Goal: Task Accomplishment & Management: Complete application form

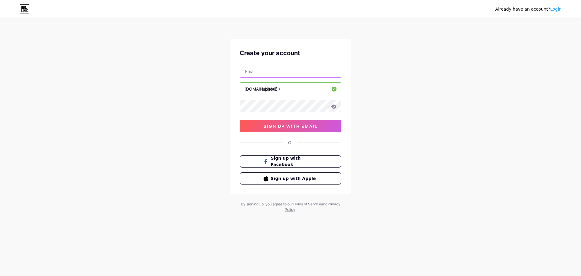
click at [291, 72] on input "text" at bounding box center [290, 71] width 101 height 12
type input "[EMAIL_ADDRESS][DOMAIN_NAME]"
click at [334, 108] on icon at bounding box center [333, 106] width 5 height 4
click at [293, 125] on span "sign up with email" at bounding box center [290, 125] width 54 height 5
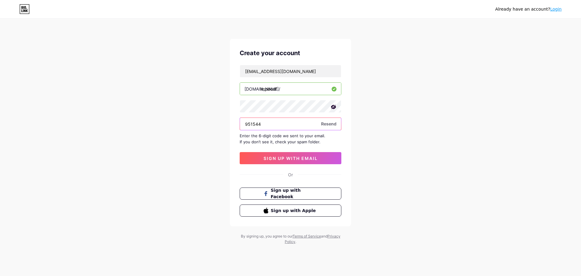
click at [253, 125] on input "951544" at bounding box center [290, 124] width 101 height 12
type input "951944"
click at [302, 155] on span "sign up with email" at bounding box center [290, 157] width 54 height 5
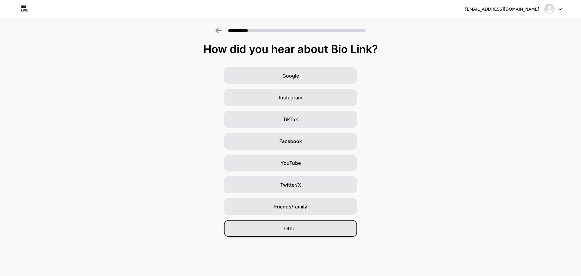
click at [304, 225] on div "Other" at bounding box center [290, 228] width 133 height 17
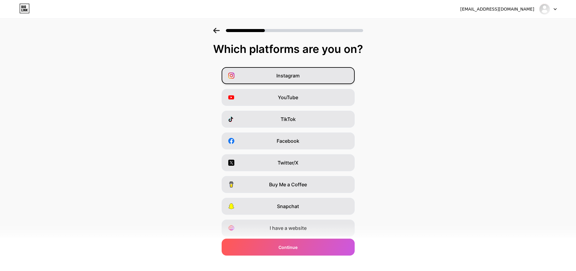
click at [300, 76] on span "Instagram" at bounding box center [287, 75] width 23 height 7
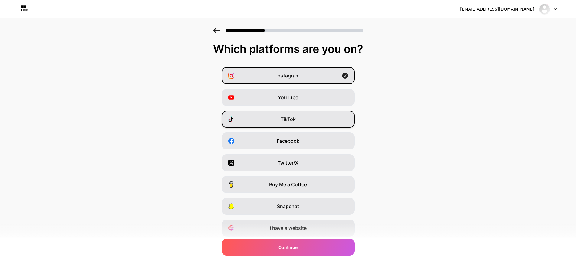
click at [308, 125] on div "TikTok" at bounding box center [288, 119] width 133 height 17
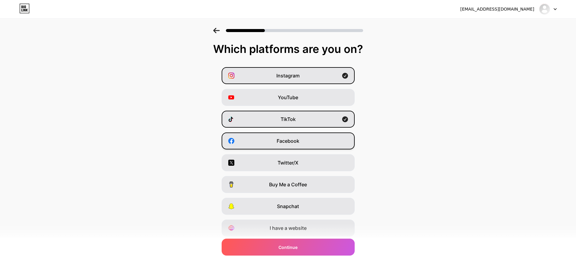
click at [313, 142] on div "Facebook" at bounding box center [288, 141] width 133 height 17
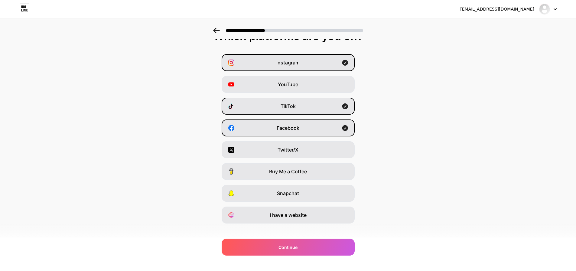
scroll to position [20, 0]
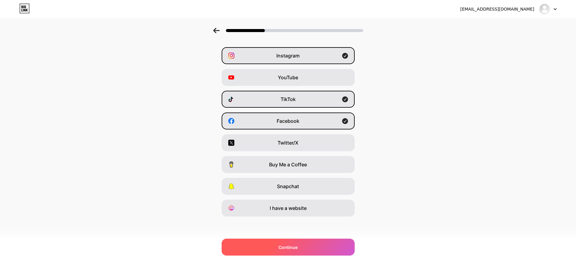
click at [288, 246] on span "Continue" at bounding box center [288, 247] width 19 height 6
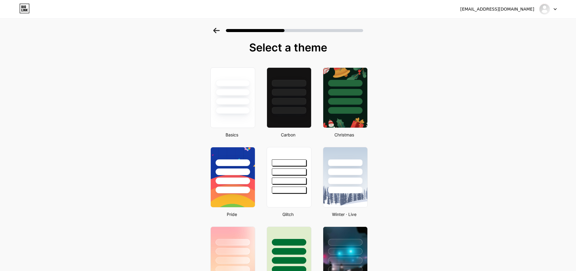
scroll to position [0, 0]
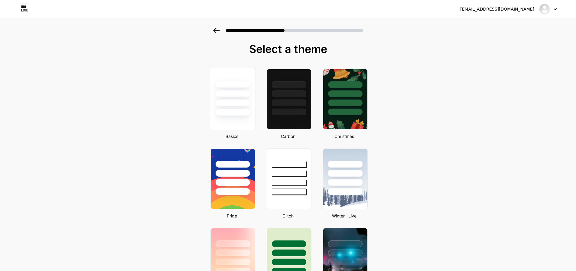
click at [227, 101] on div at bounding box center [232, 103] width 35 height 7
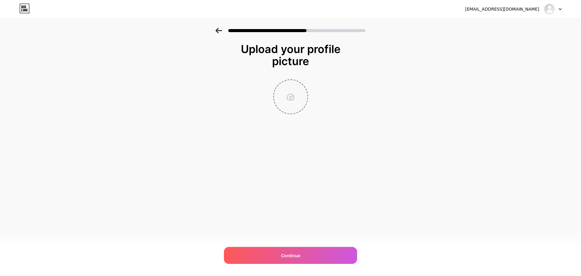
click at [290, 103] on input "file" at bounding box center [291, 97] width 34 height 34
click at [298, 93] on input "file" at bounding box center [291, 97] width 34 height 34
type input "C:\fakepath\Capture d'écran [DATE] 184015.png"
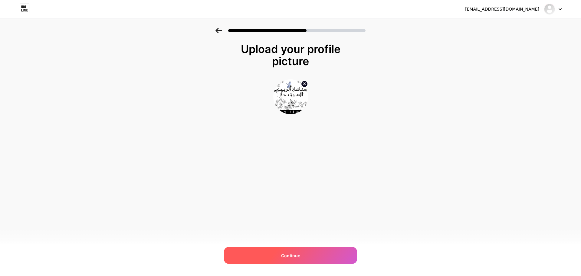
click at [312, 254] on div "Continue" at bounding box center [290, 255] width 133 height 17
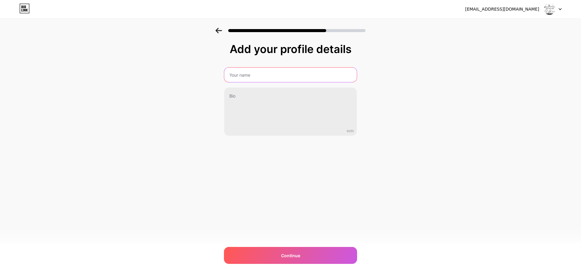
click at [259, 74] on input "text" at bounding box center [290, 74] width 133 height 15
type input "ٌ"
drag, startPoint x: 237, startPoint y: 77, endPoint x: 298, endPoint y: 73, distance: 61.0
click at [298, 73] on input "Ruchier Du Printemps" at bounding box center [291, 74] width 134 height 15
click at [242, 75] on input "Ruchier Du Printemps" at bounding box center [291, 74] width 134 height 15
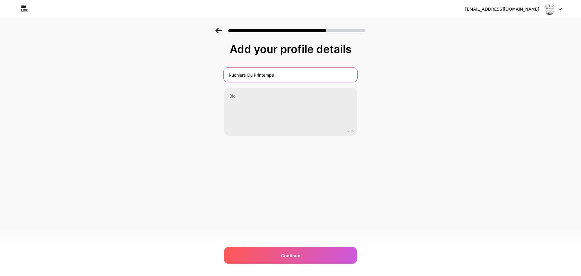
click at [286, 71] on input "Ruchiers Du Printemps" at bounding box center [291, 74] width 134 height 15
drag, startPoint x: 244, startPoint y: 76, endPoint x: 290, endPoint y: 71, distance: 46.5
click at [290, 71] on input "Ruchiers Du Printemps" at bounding box center [291, 74] width 134 height 15
click at [250, 76] on input "Ruchiers Du Printemps" at bounding box center [291, 74] width 134 height 15
click at [302, 70] on input "Ruchiers du Printemps" at bounding box center [291, 74] width 134 height 15
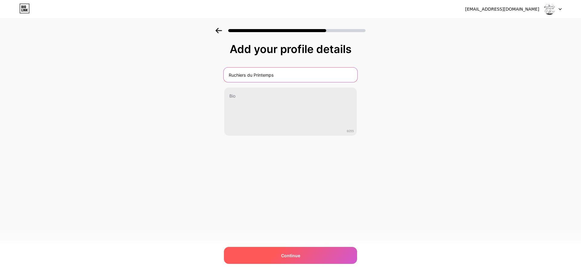
type input "Ruchiers du Printemps"
click at [303, 255] on div "Continue" at bounding box center [290, 255] width 133 height 17
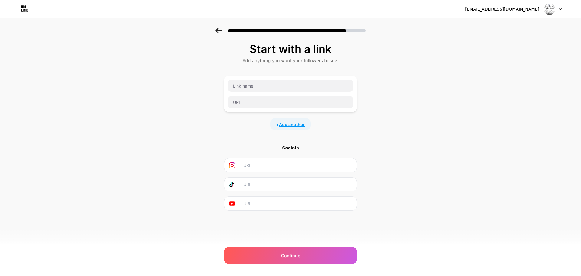
click at [291, 127] on span "Add another" at bounding box center [292, 124] width 26 height 6
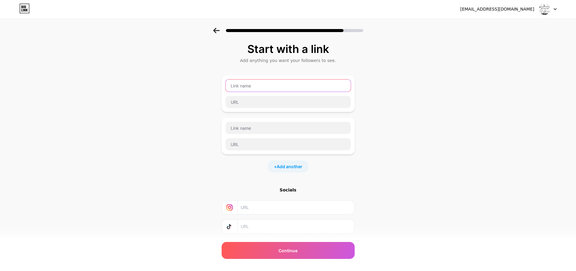
click at [259, 87] on input "text" at bounding box center [288, 86] width 125 height 12
type input "FaceBook"
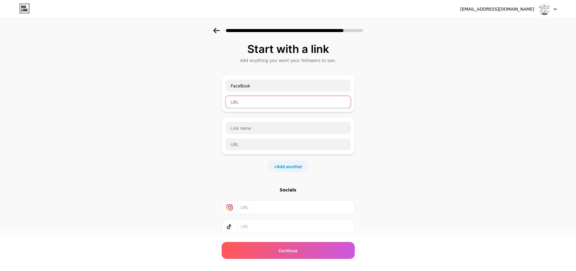
click at [246, 100] on input "text" at bounding box center [288, 102] width 125 height 12
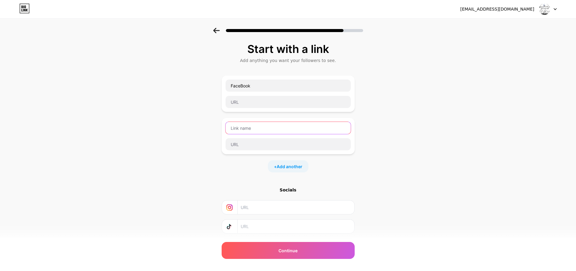
click at [253, 126] on input "text" at bounding box center [288, 128] width 125 height 12
type input "Instagram"
click at [297, 166] on span "Add another" at bounding box center [290, 166] width 26 height 6
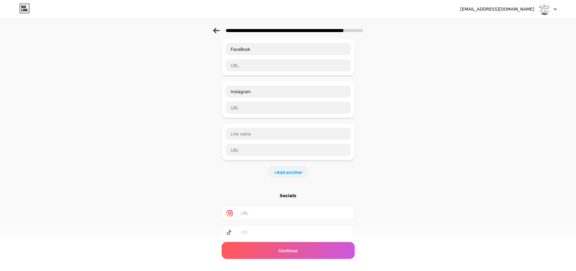
scroll to position [78, 0]
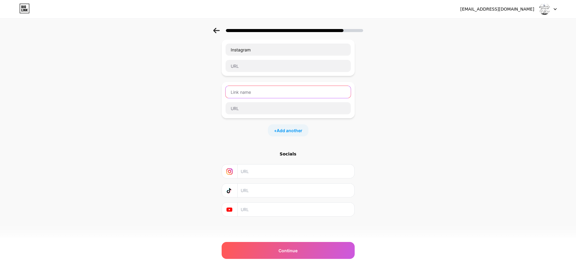
click at [274, 92] on input "text" at bounding box center [288, 92] width 125 height 12
type input "TikTok"
click at [292, 129] on span "Add another" at bounding box center [290, 130] width 26 height 6
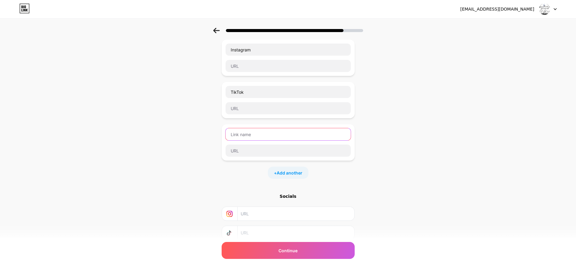
click at [276, 137] on input "text" at bounding box center [288, 134] width 125 height 12
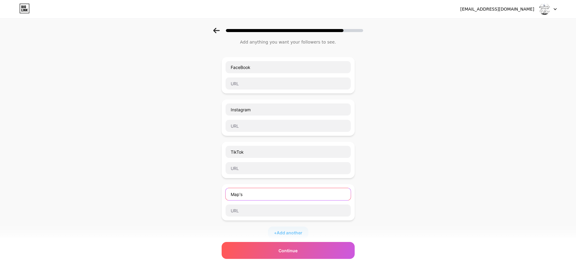
scroll to position [18, 0]
type input "Map's"
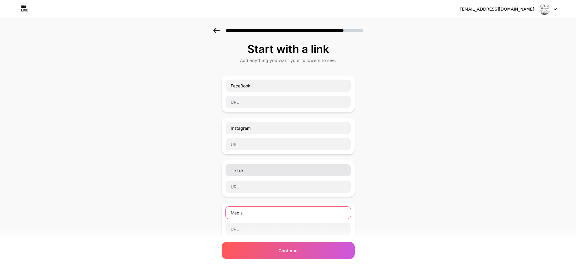
scroll to position [30, 0]
